Goal: Check status: Check status

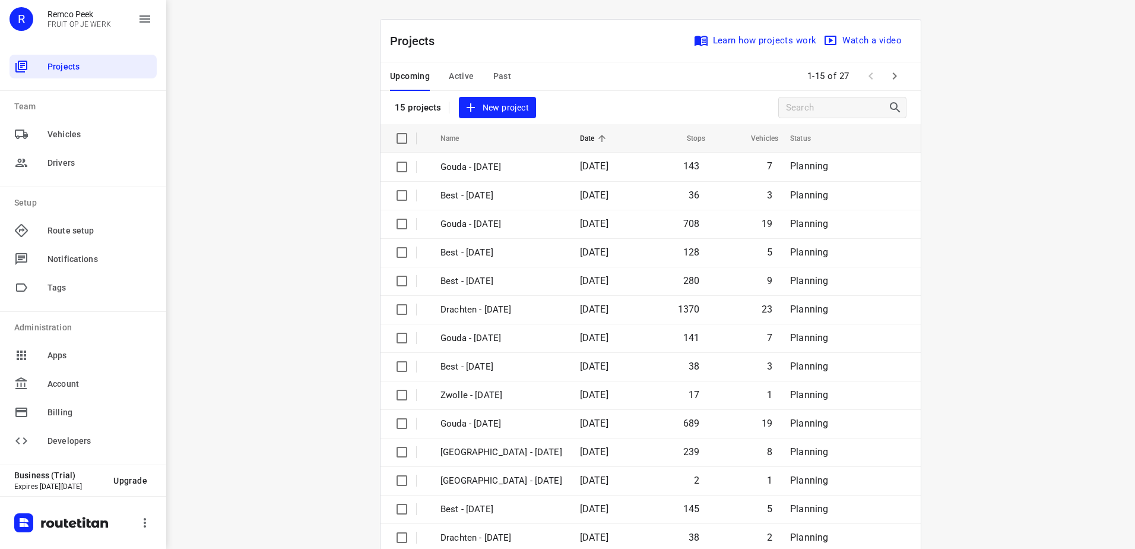
click at [452, 75] on span "Active" at bounding box center [461, 76] width 25 height 15
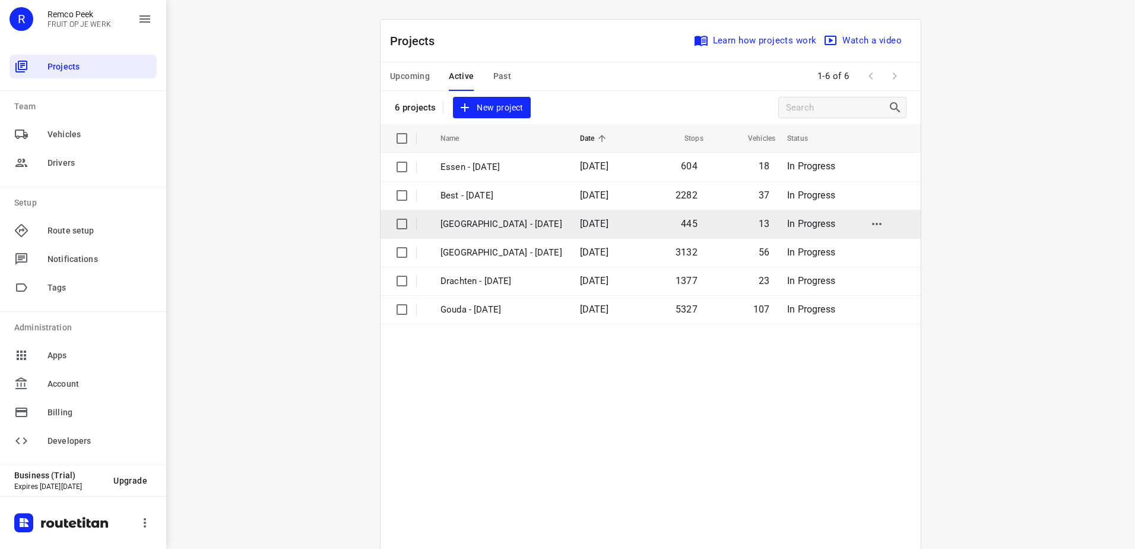
click at [474, 224] on p "[GEOGRAPHIC_DATA] - [DATE]" at bounding box center [502, 224] width 122 height 14
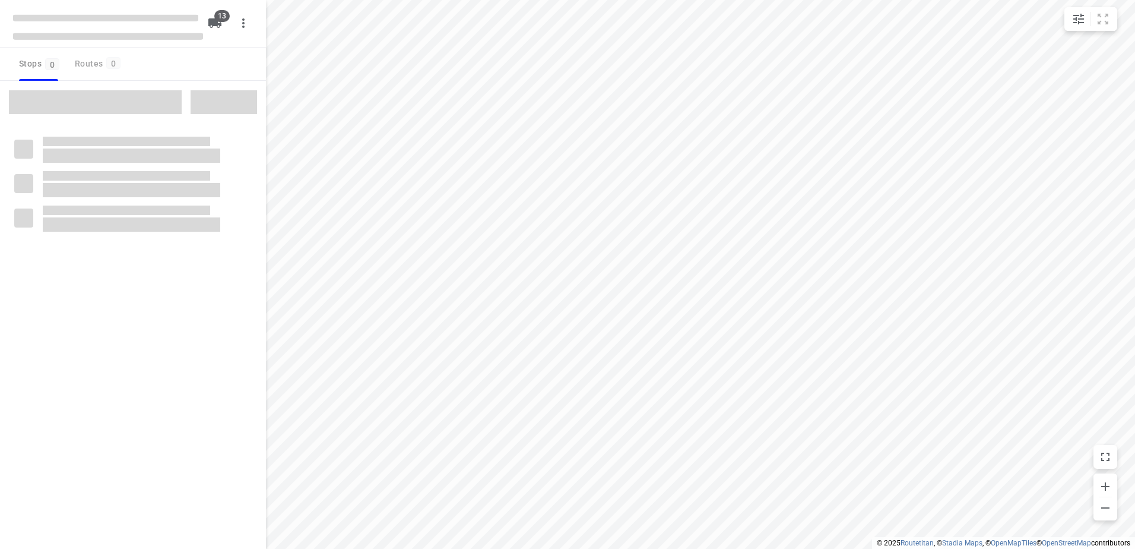
checkbox input "true"
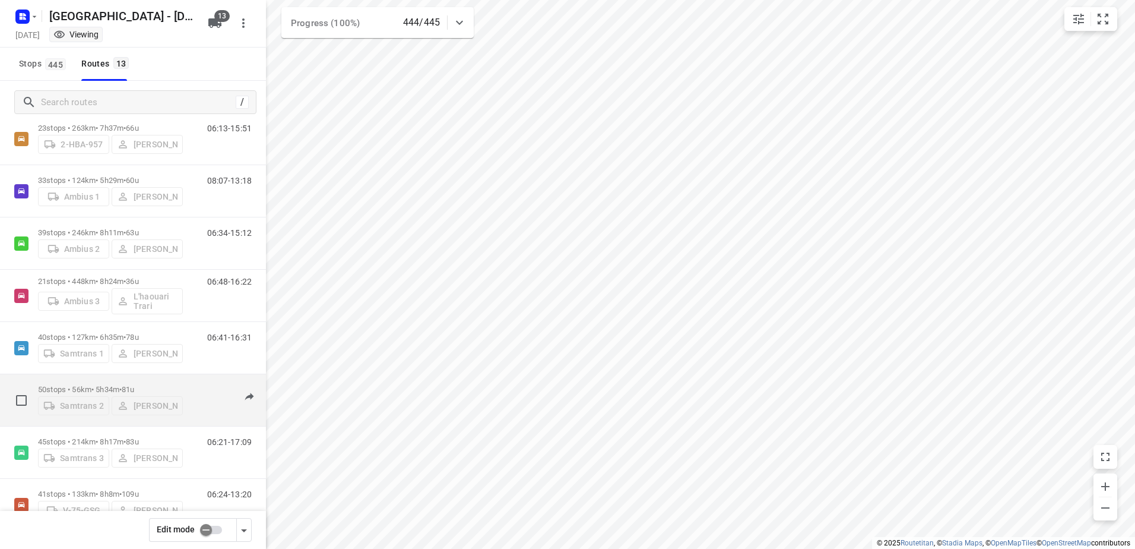
scroll to position [271, 0]
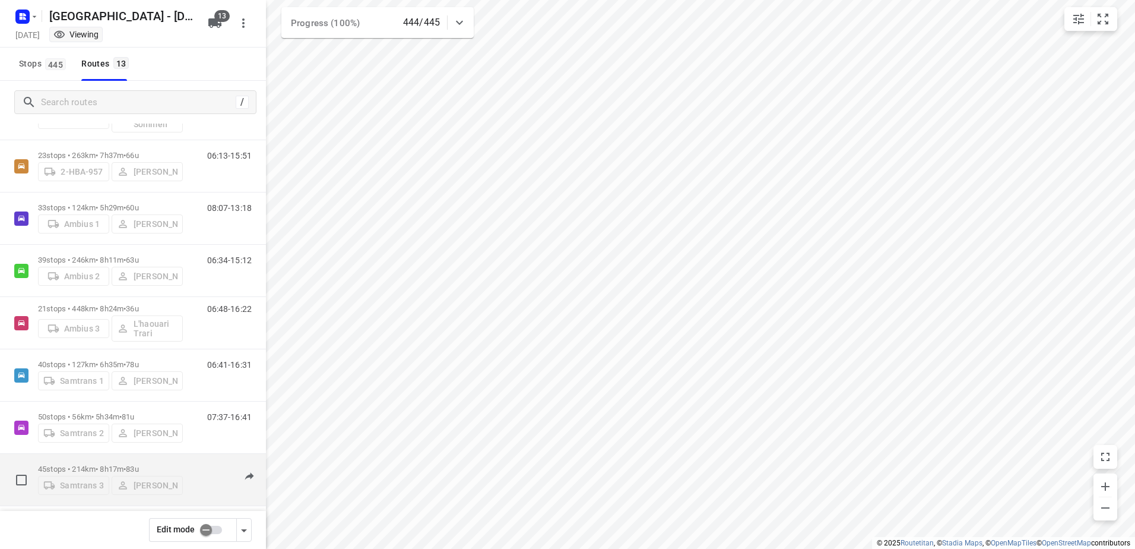
click at [94, 467] on p "45 stops • 214km • 8h17m • 83u" at bounding box center [110, 468] width 145 height 9
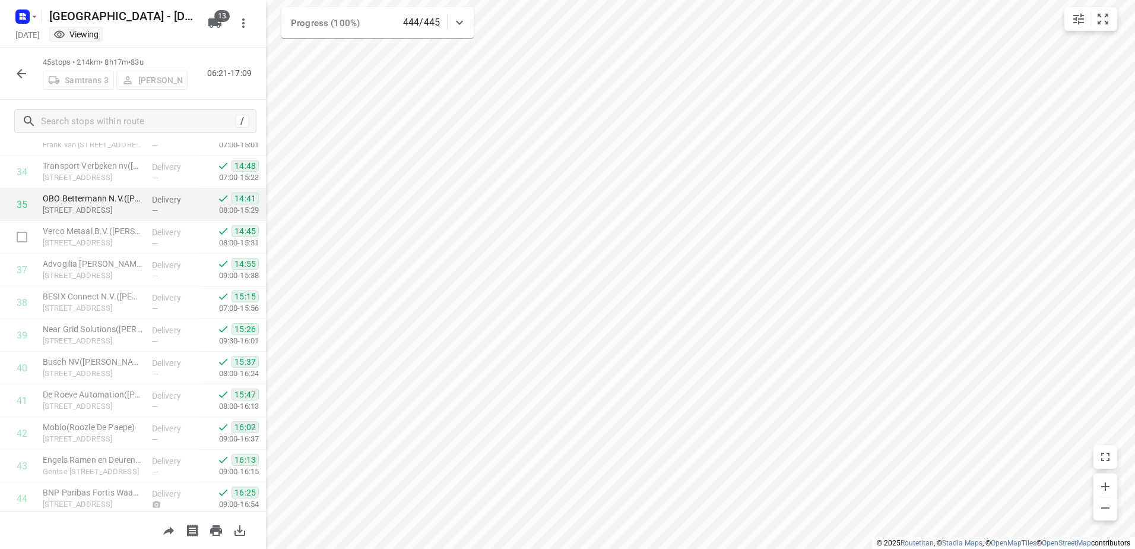
scroll to position [1194, 0]
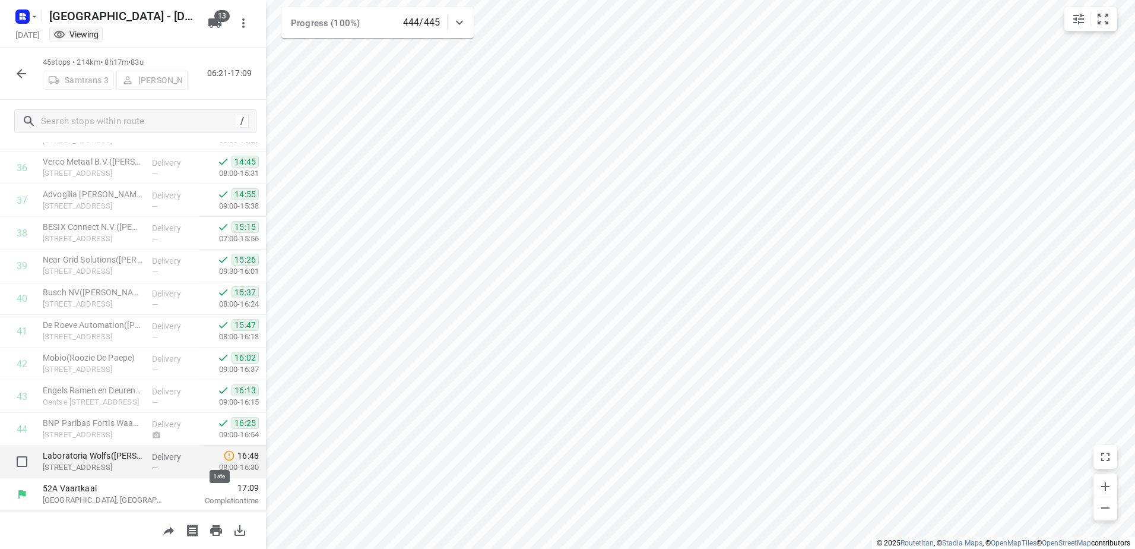
click at [223, 456] on icon at bounding box center [229, 456] width 12 height 12
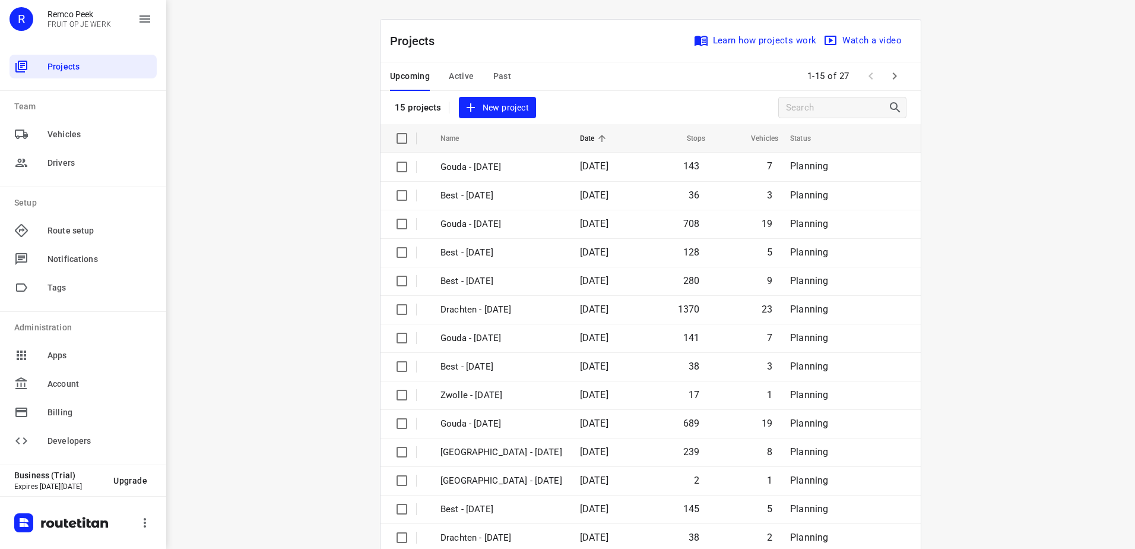
click at [468, 75] on span "Active" at bounding box center [461, 76] width 25 height 15
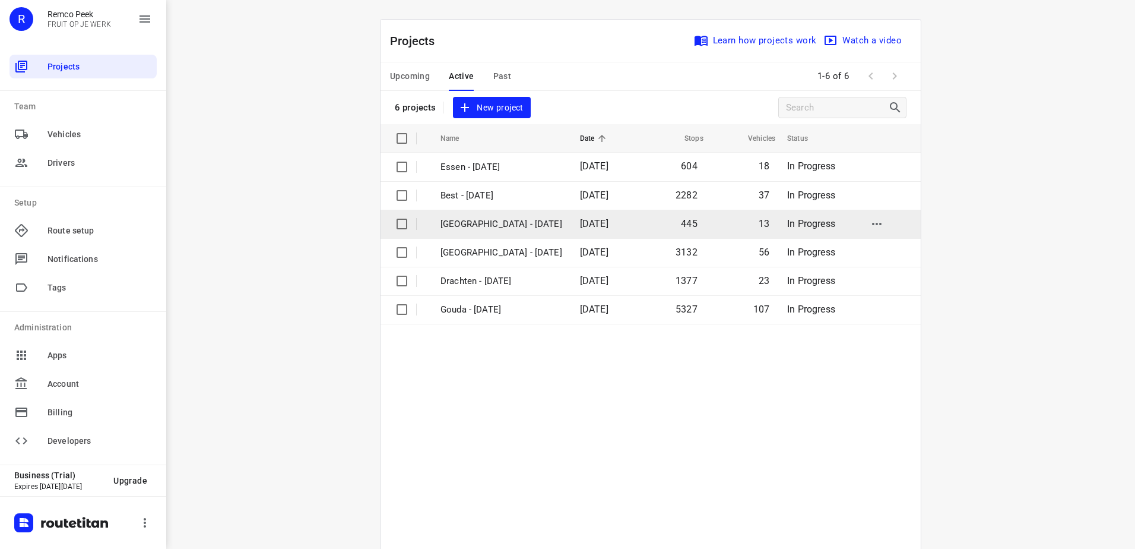
click at [471, 227] on p "[GEOGRAPHIC_DATA] - [DATE]" at bounding box center [502, 224] width 122 height 14
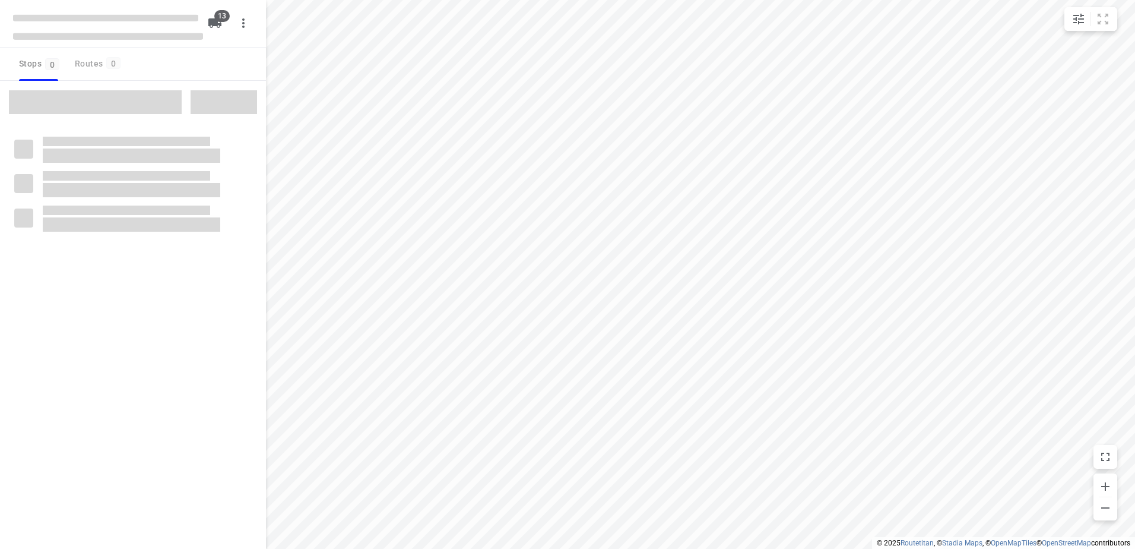
checkbox input "true"
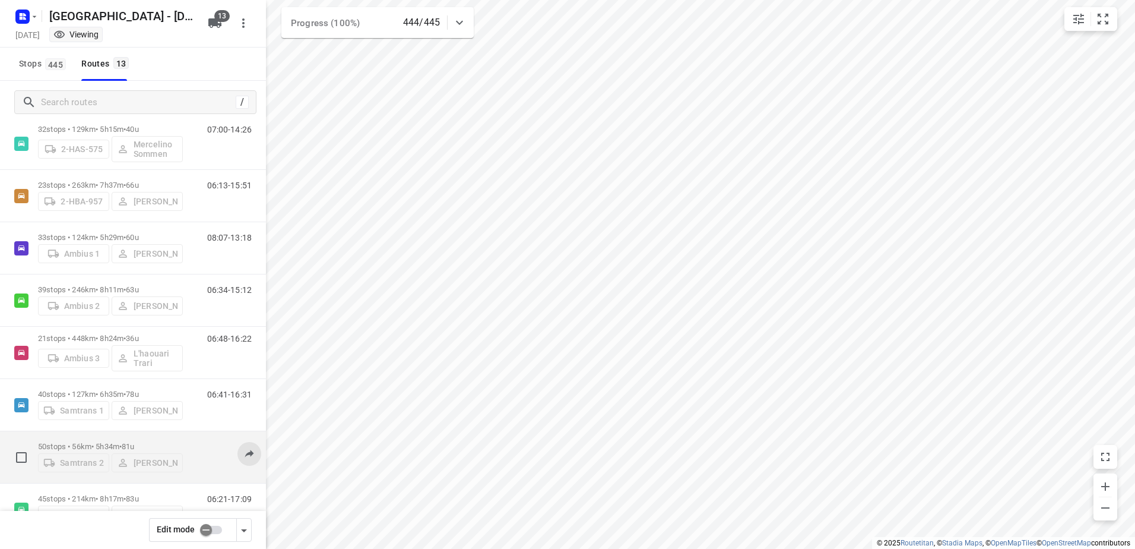
scroll to position [331, 0]
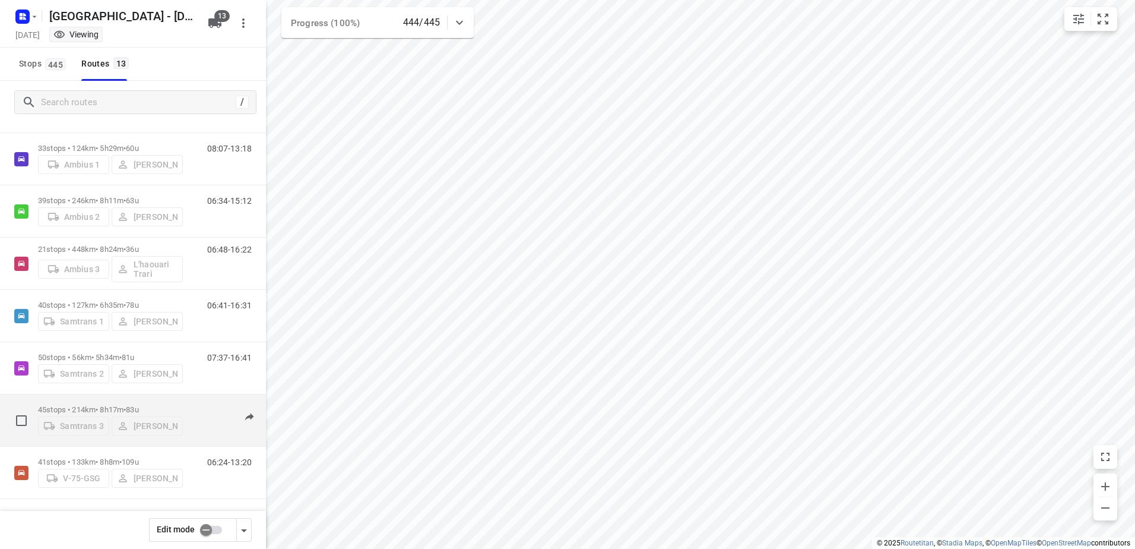
click at [76, 405] on p "45 stops • 214km • 8h17m • 83u" at bounding box center [110, 409] width 145 height 9
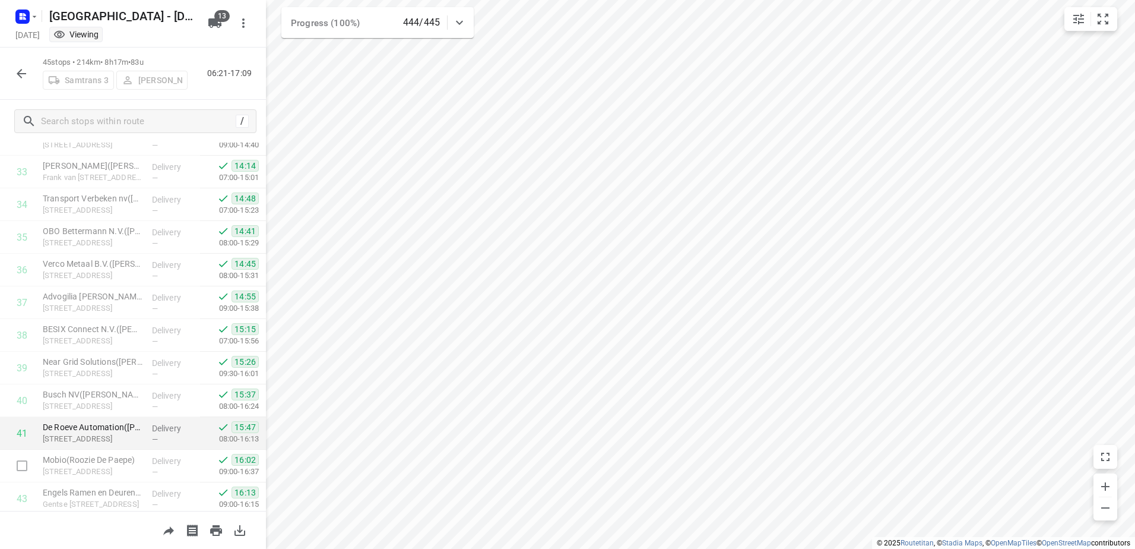
scroll to position [1194, 0]
